Goal: Information Seeking & Learning: Check status

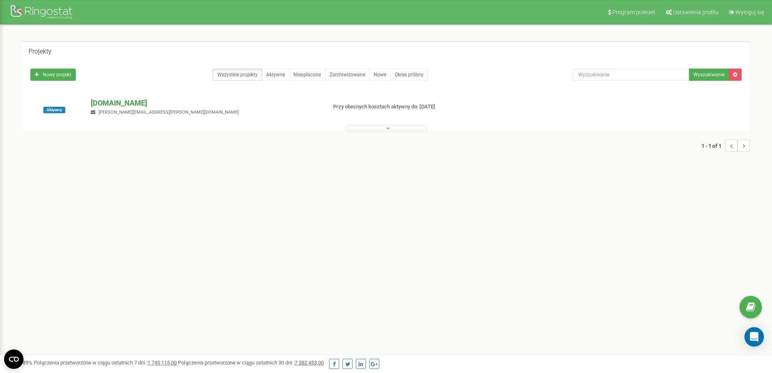
click at [116, 100] on p "[DOMAIN_NAME]" at bounding box center [205, 103] width 229 height 11
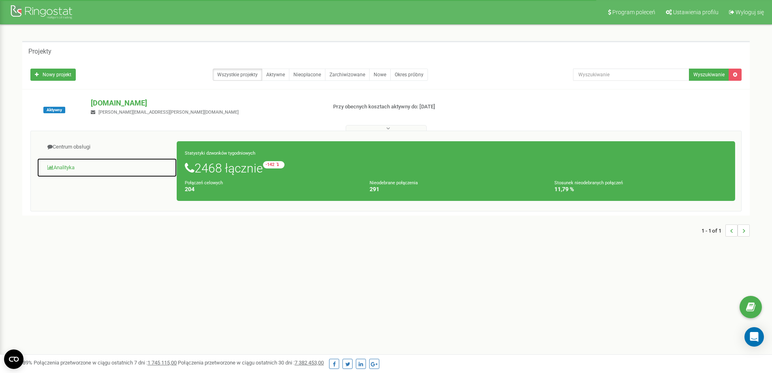
click at [76, 164] on link "Analityka" at bounding box center [107, 168] width 140 height 20
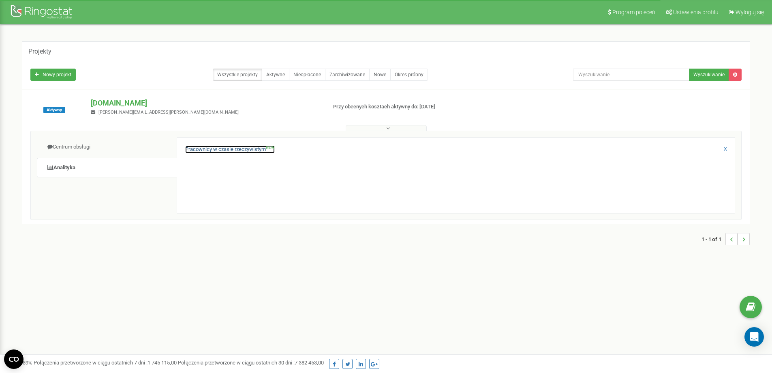
click at [256, 150] on link "Pracownicy w czasie rzeczywistym NEW" at bounding box center [230, 150] width 90 height 8
